Goal: Navigation & Orientation: Find specific page/section

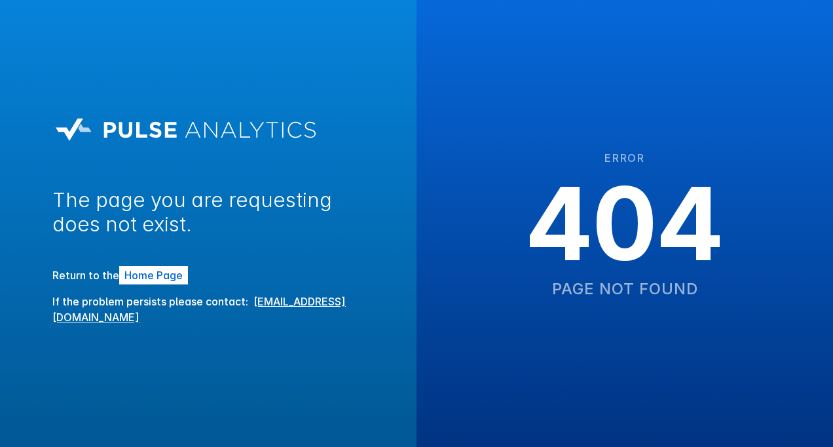
click at [160, 267] on span "Home Page" at bounding box center [153, 275] width 69 height 18
